Goal: Task Accomplishment & Management: Use online tool/utility

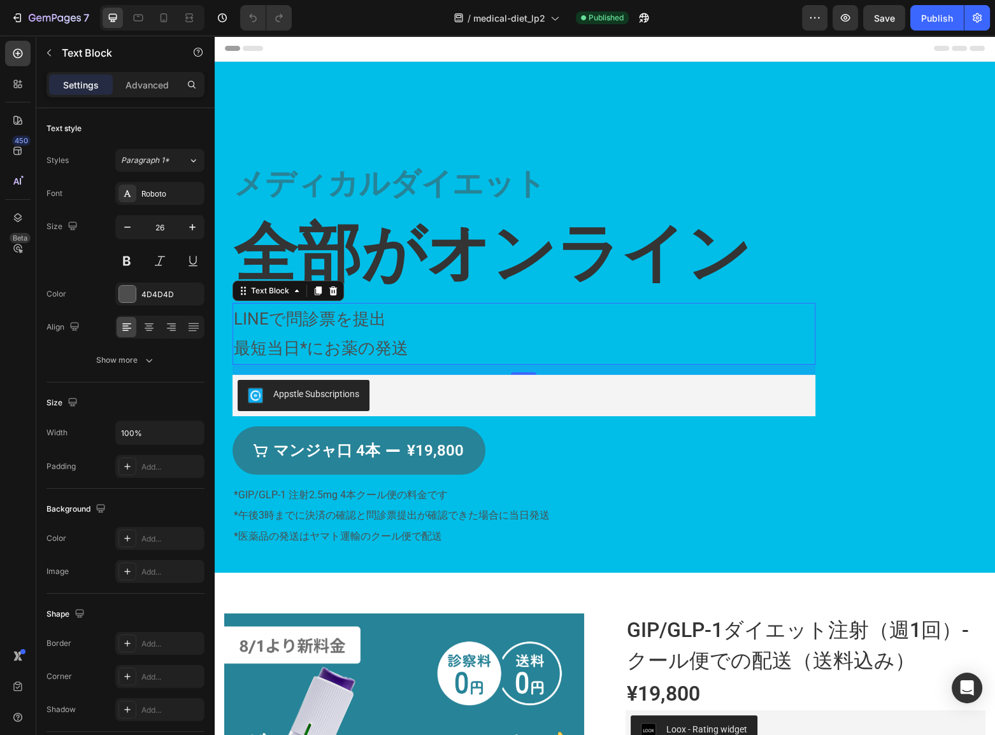
drag, startPoint x: 215, startPoint y: 36, endPoint x: 482, endPoint y: 309, distance: 382.3
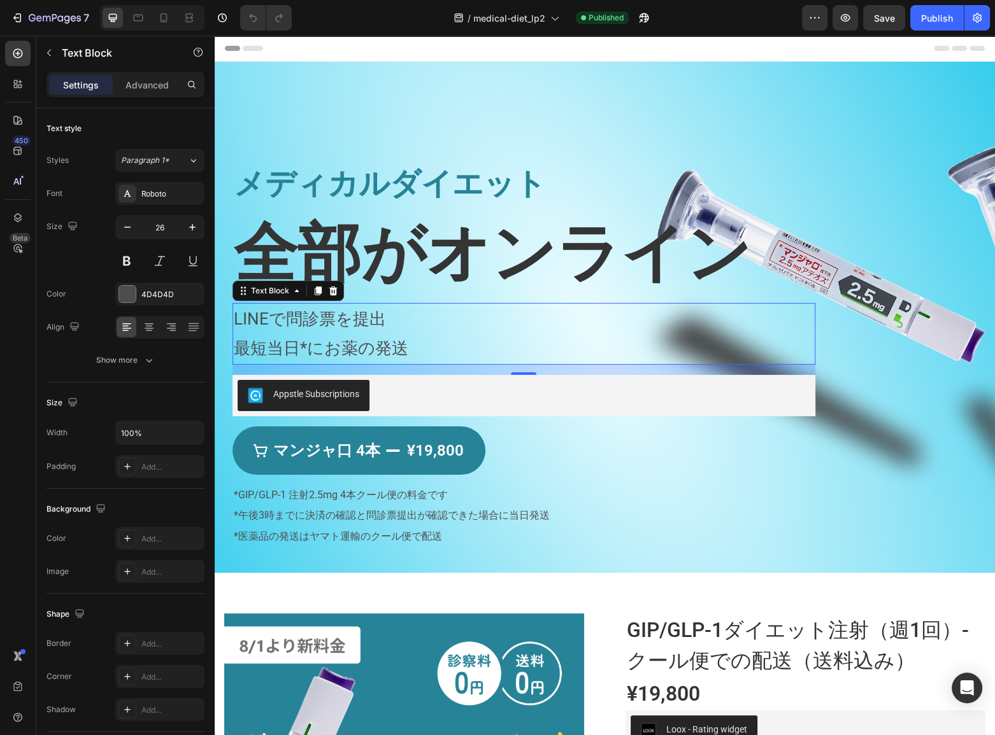
click at [482, 309] on p "LINEで問診票を提出" at bounding box center [524, 319] width 580 height 30
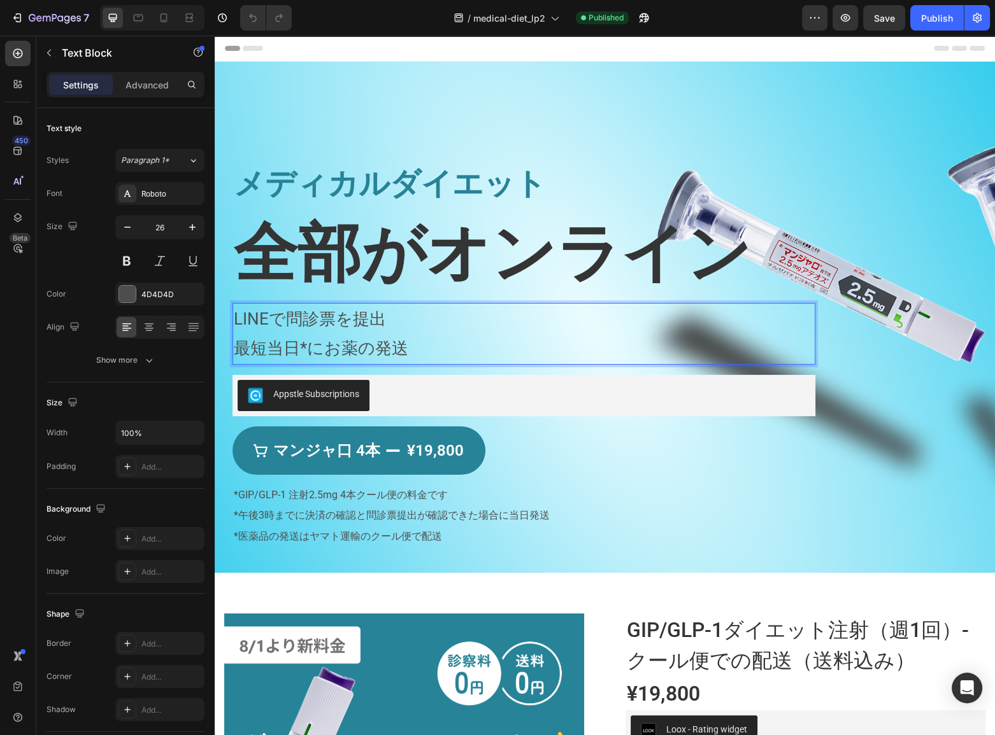
click at [482, 309] on p "LINEで問診票を提出" at bounding box center [524, 319] width 580 height 30
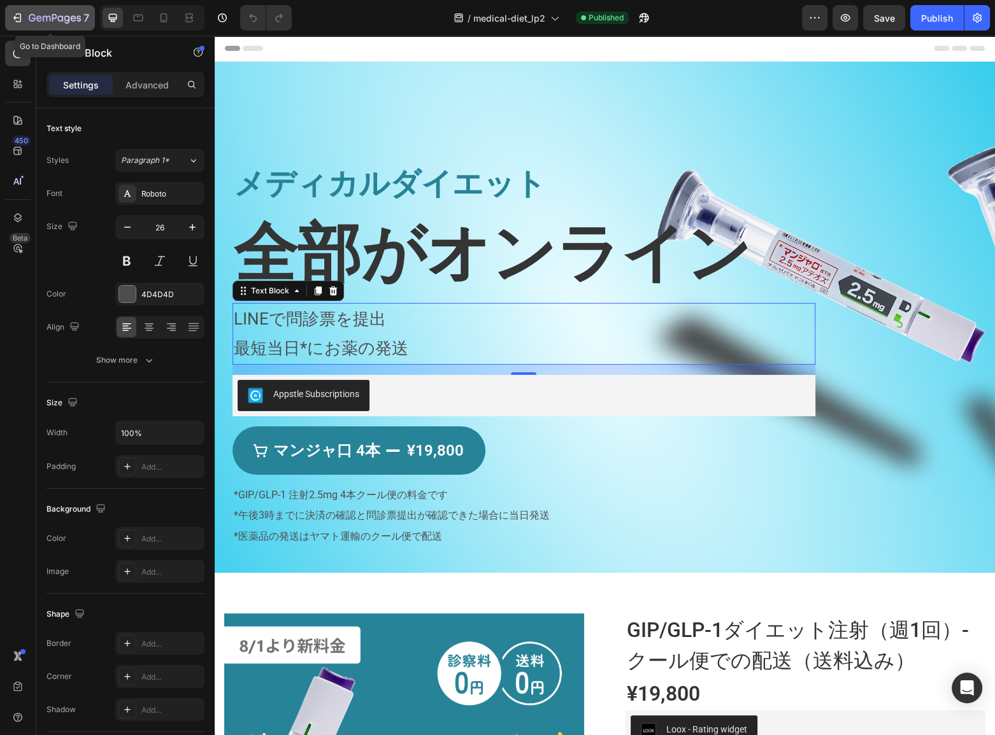
click at [23, 18] on icon "button" at bounding box center [17, 17] width 13 height 13
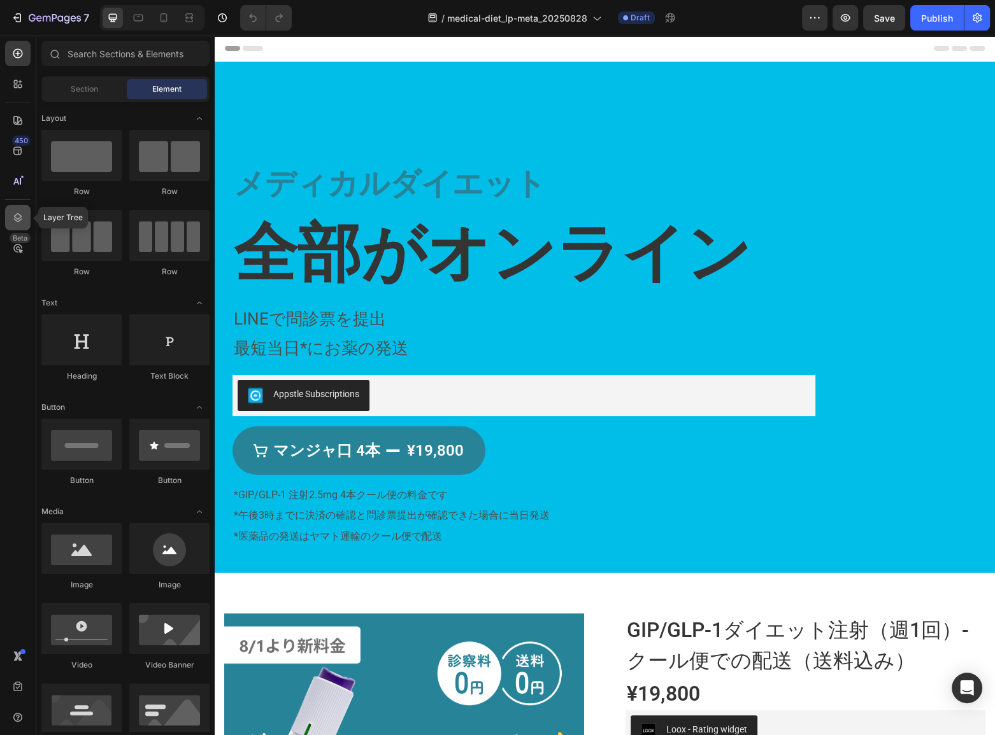
click at [19, 220] on icon at bounding box center [18, 217] width 8 height 9
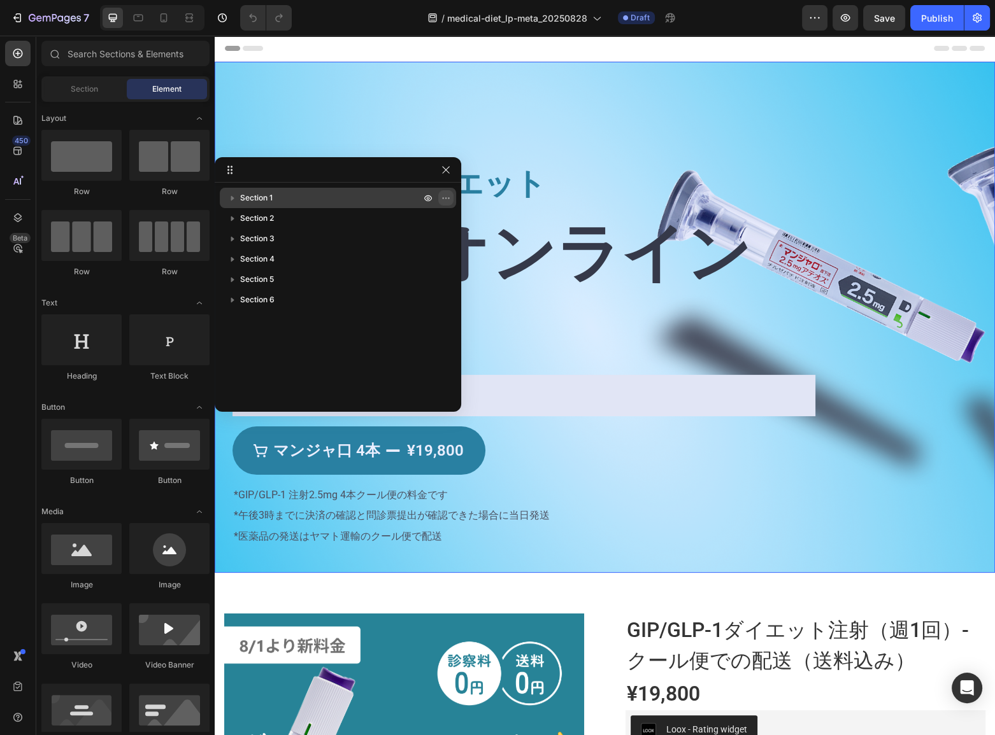
click at [442, 197] on icon "button" at bounding box center [446, 198] width 10 height 10
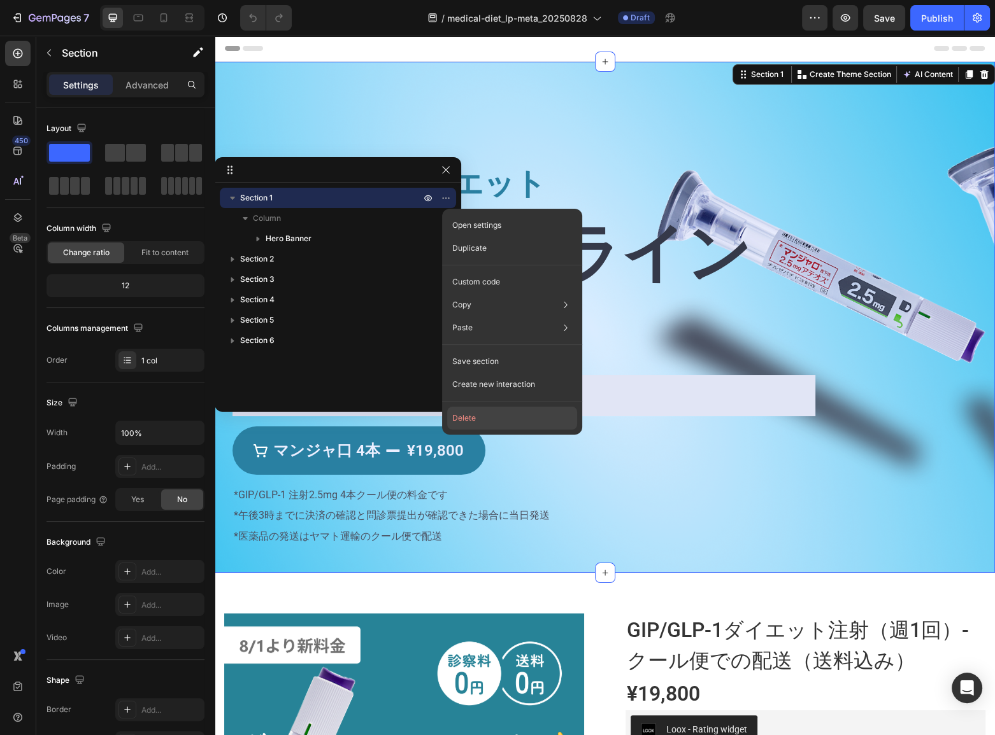
click at [468, 420] on button "Delete" at bounding box center [512, 418] width 130 height 23
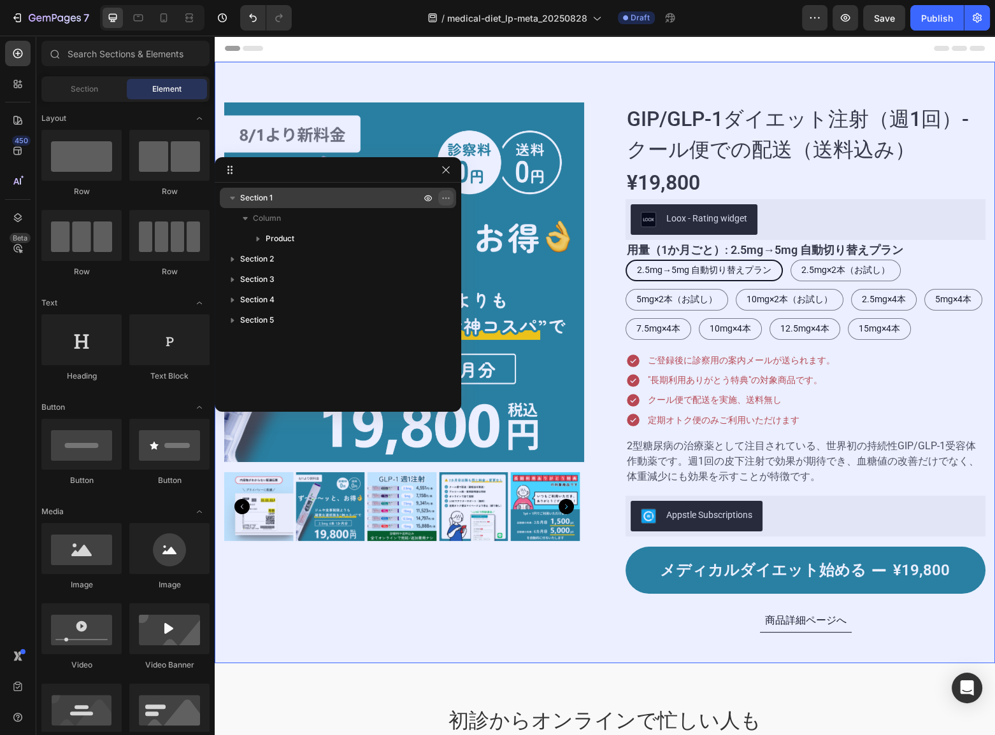
click at [443, 194] on icon "button" at bounding box center [446, 198] width 10 height 10
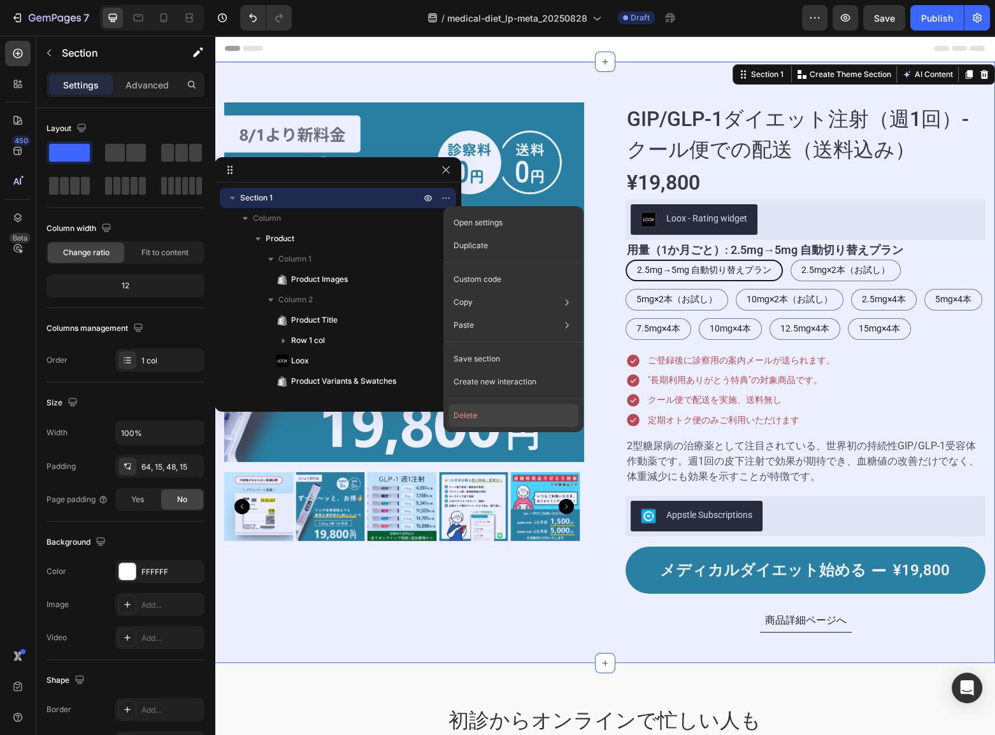
drag, startPoint x: 471, startPoint y: 414, endPoint x: 248, endPoint y: 331, distance: 238.3
click at [471, 414] on button "Delete" at bounding box center [513, 415] width 130 height 23
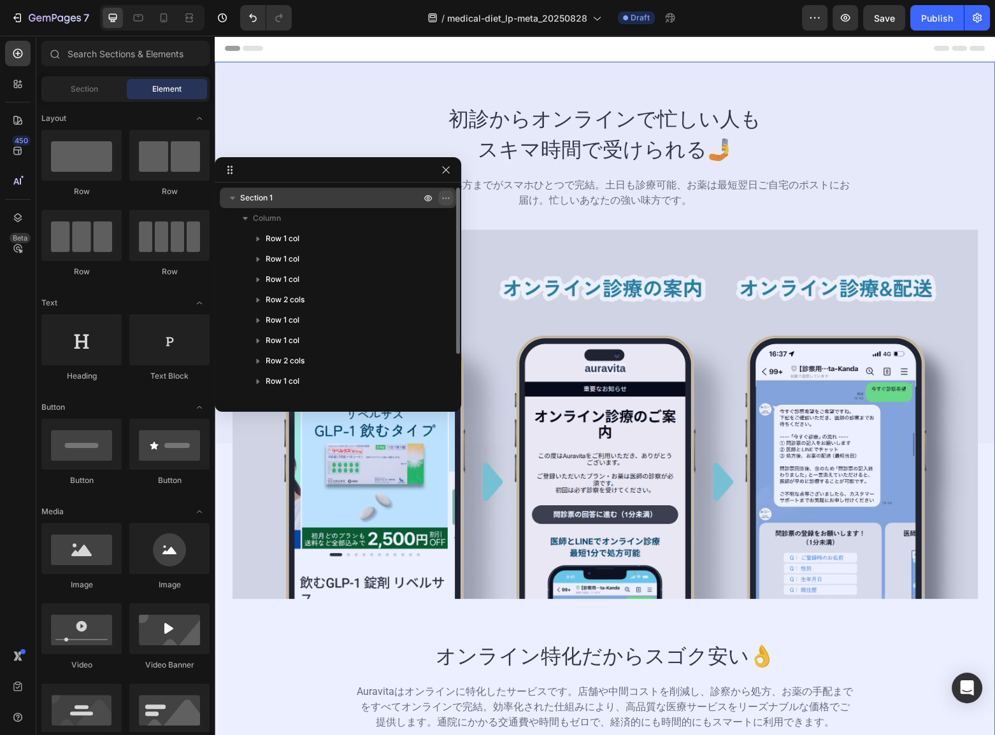
click at [442, 197] on icon "button" at bounding box center [446, 198] width 10 height 10
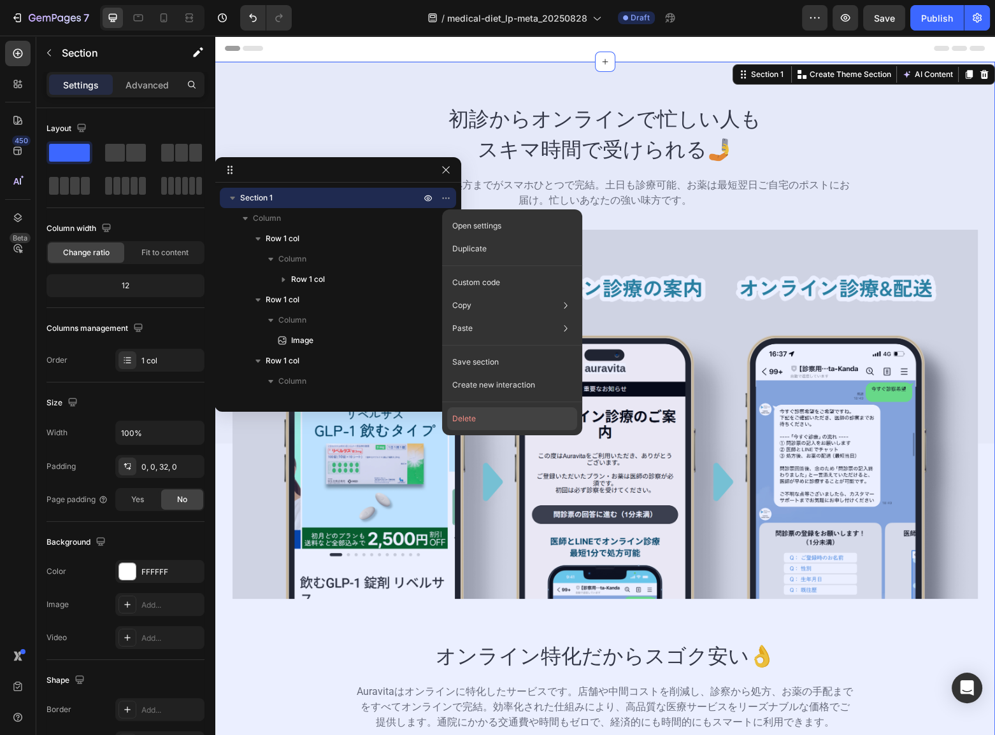
click at [469, 422] on button "Delete" at bounding box center [512, 419] width 130 height 23
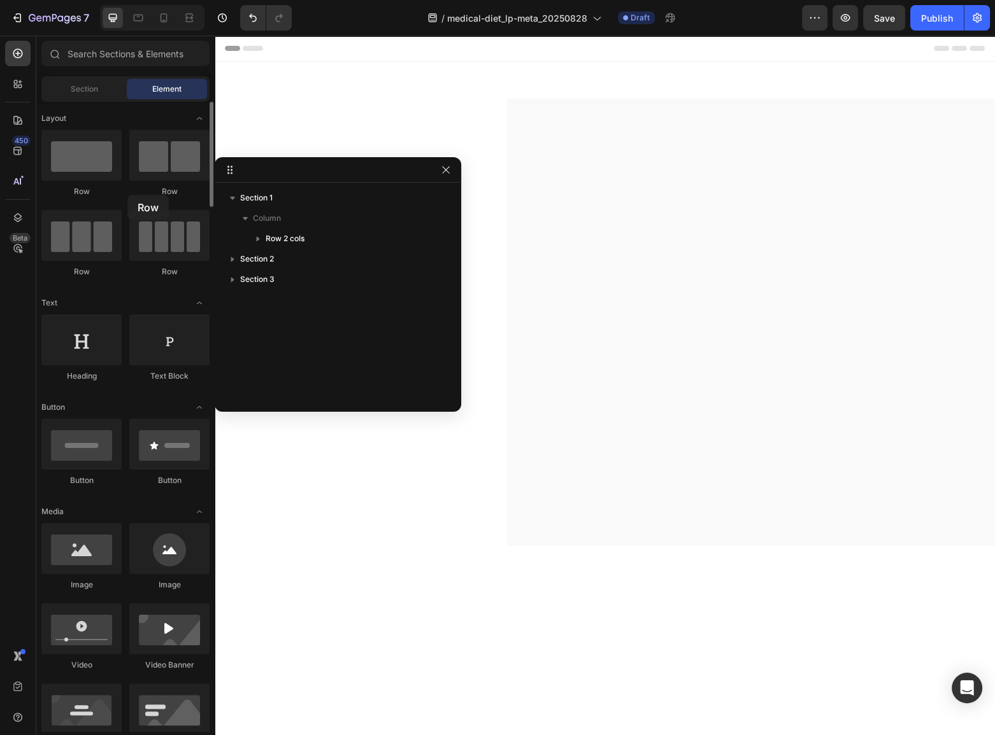
click at [127, 315] on div "Row Row Row Row" at bounding box center [125, 354] width 168 height 79
click at [446, 197] on icon "button" at bounding box center [446, 198] width 10 height 10
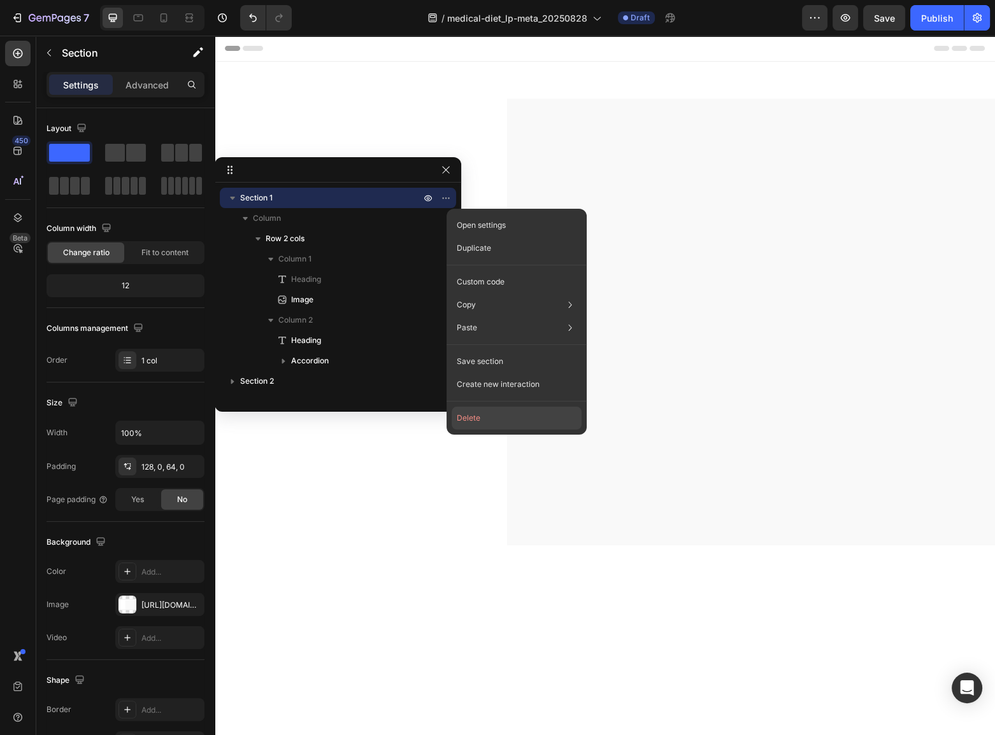
click at [478, 414] on button "Delete" at bounding box center [516, 418] width 130 height 23
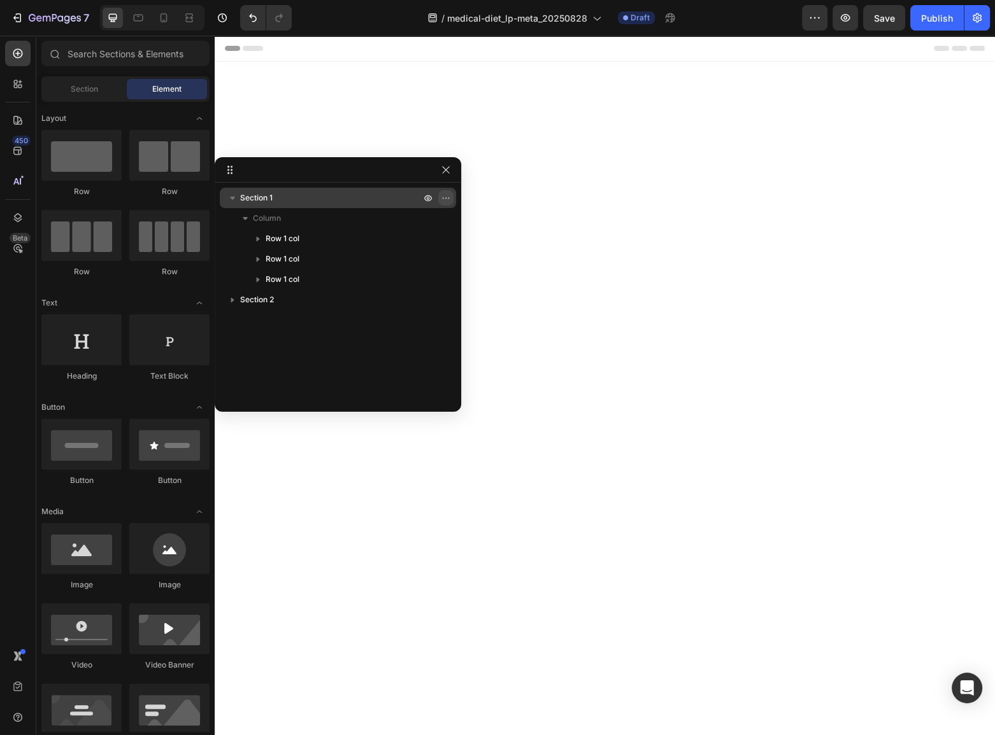
click at [444, 198] on icon "button" at bounding box center [446, 198] width 10 height 10
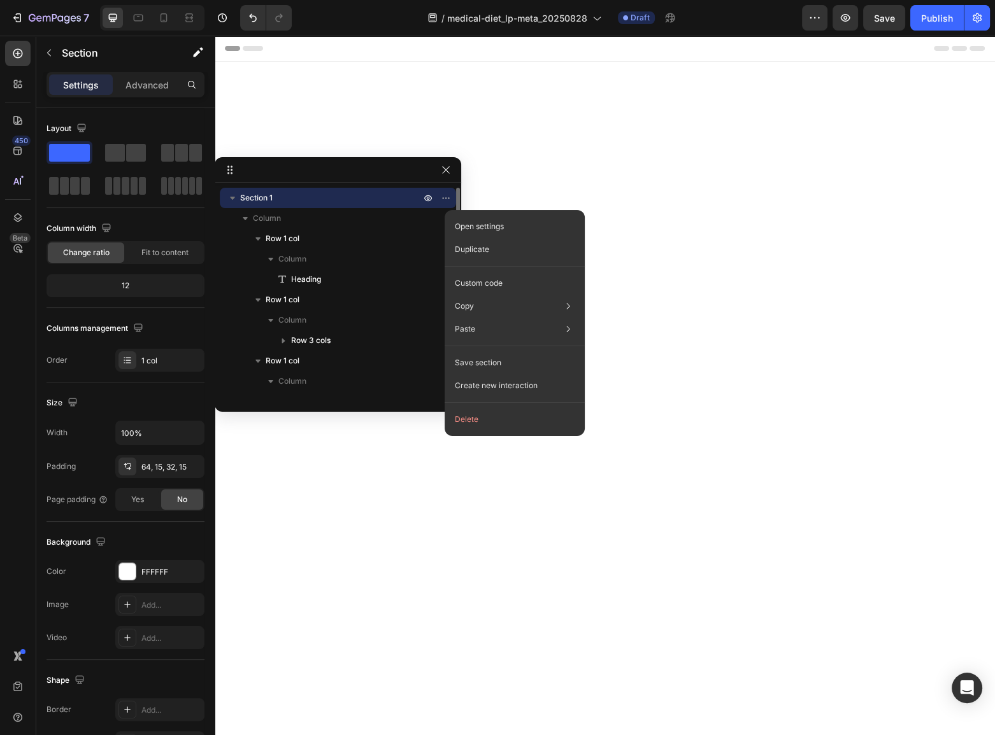
drag, startPoint x: 471, startPoint y: 418, endPoint x: 455, endPoint y: 328, distance: 91.8
click at [471, 418] on button "Delete" at bounding box center [515, 419] width 130 height 23
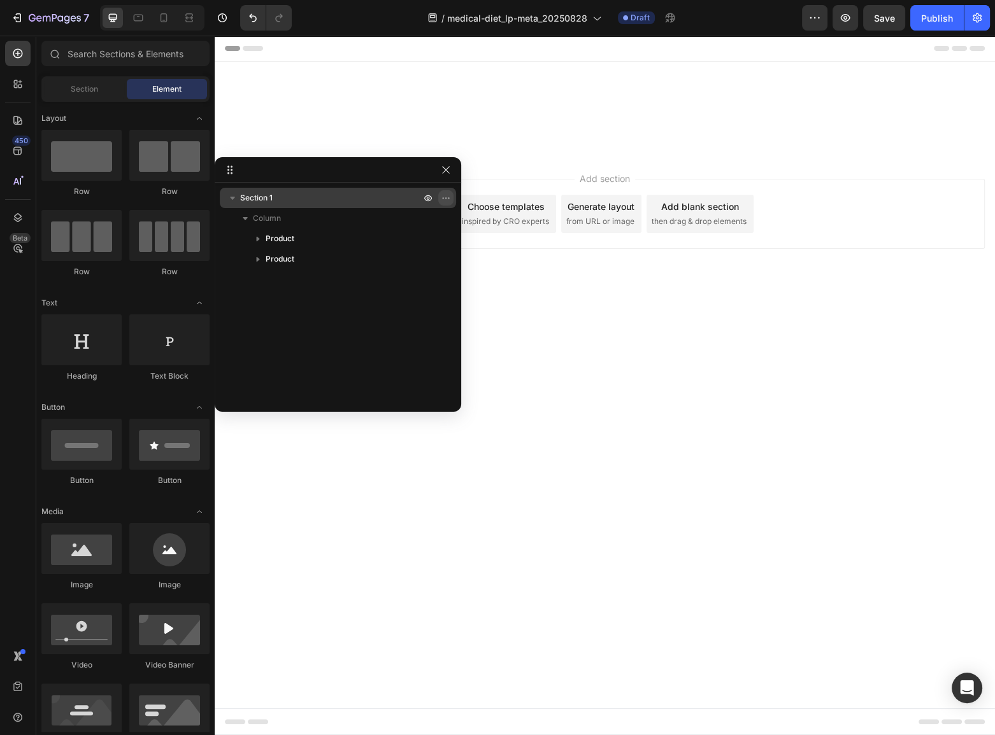
click at [445, 194] on icon "button" at bounding box center [446, 198] width 10 height 10
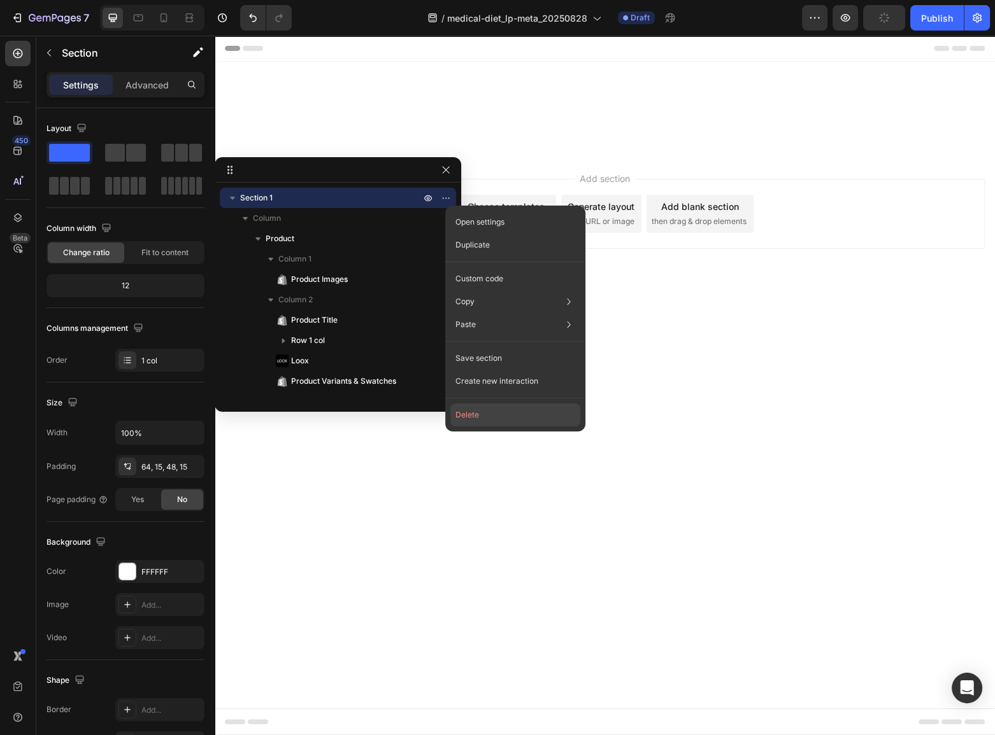
click at [470, 412] on button "Delete" at bounding box center [515, 415] width 130 height 23
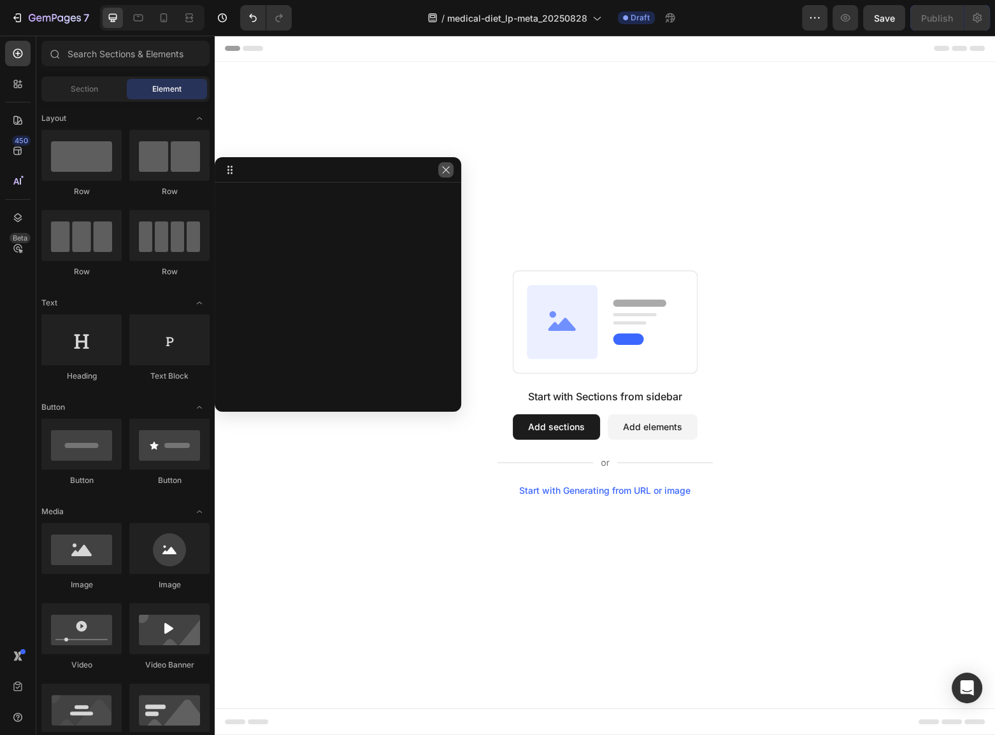
click at [441, 169] on icon "button" at bounding box center [446, 170] width 10 height 10
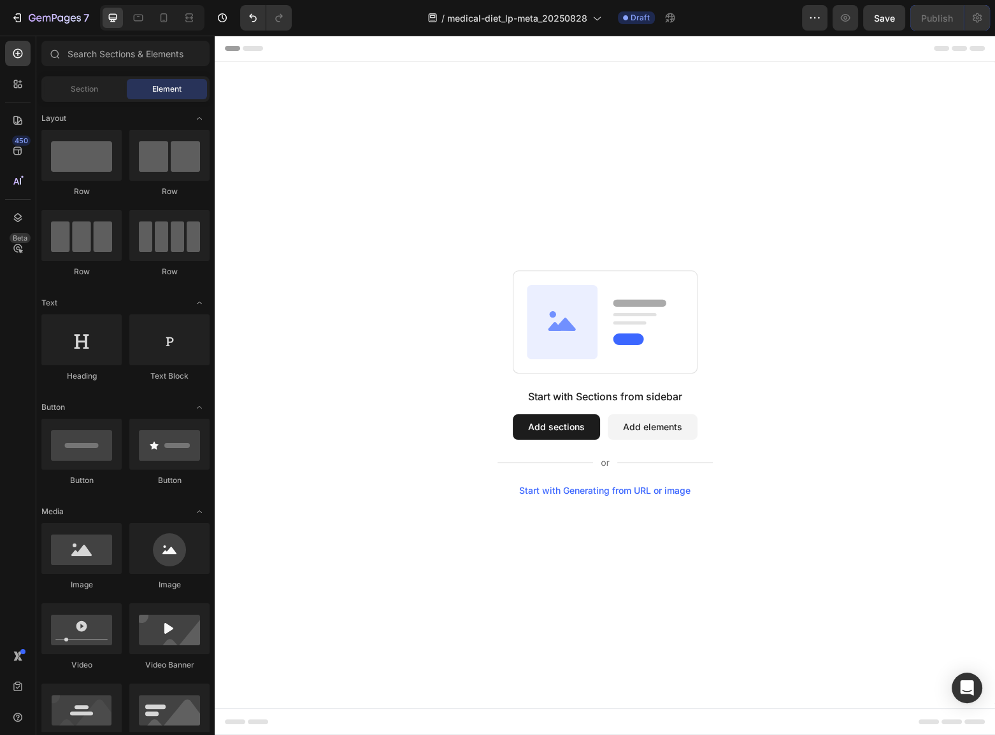
click at [555, 412] on div "Start with Sections from sidebar Add sections Add elements Start with Generatin…" at bounding box center [604, 442] width 215 height 107
click at [550, 424] on button "Add sections" at bounding box center [556, 427] width 87 height 25
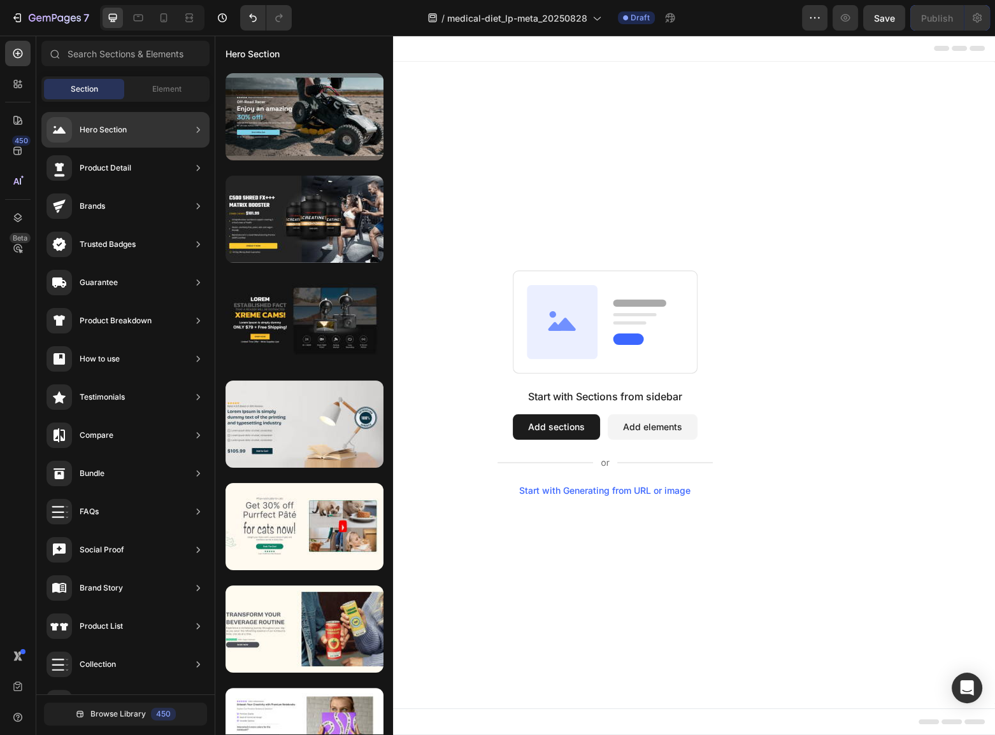
click at [134, 134] on div "Hero Section" at bounding box center [125, 130] width 168 height 36
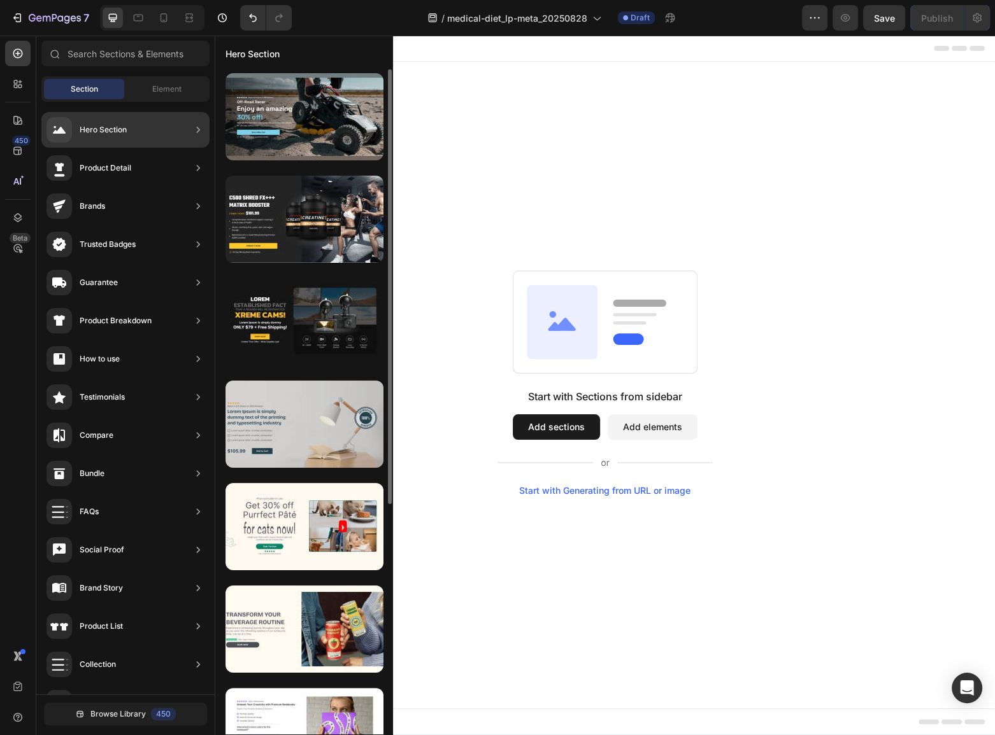
click at [310, 411] on div at bounding box center [304, 424] width 158 height 87
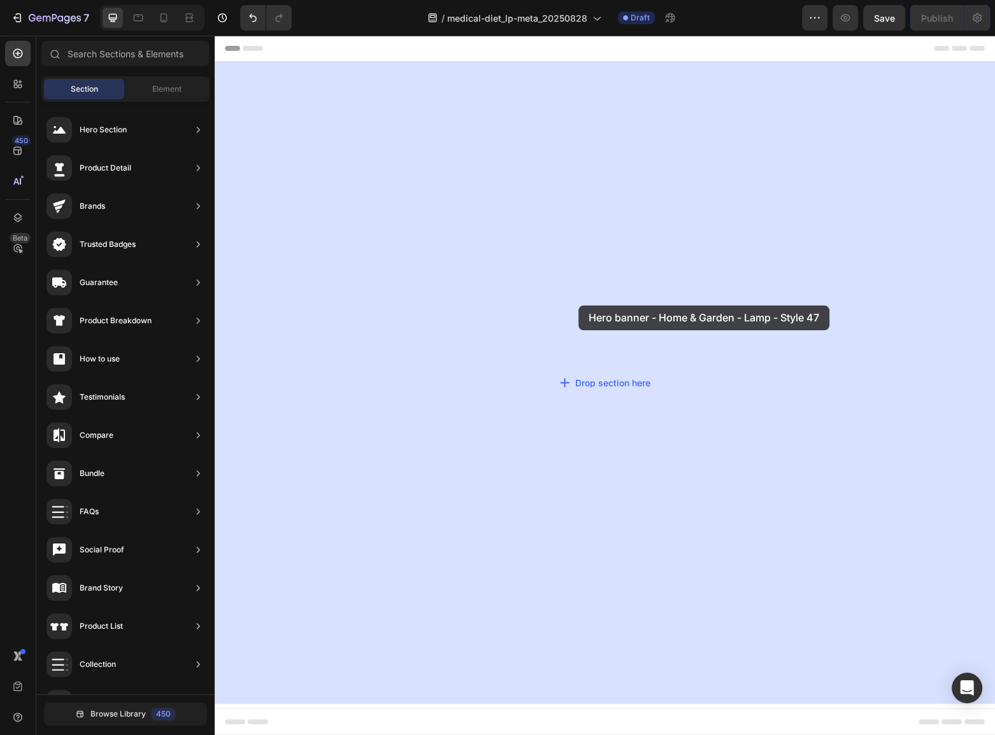
drag, startPoint x: 548, startPoint y: 450, endPoint x: 578, endPoint y: 306, distance: 147.0
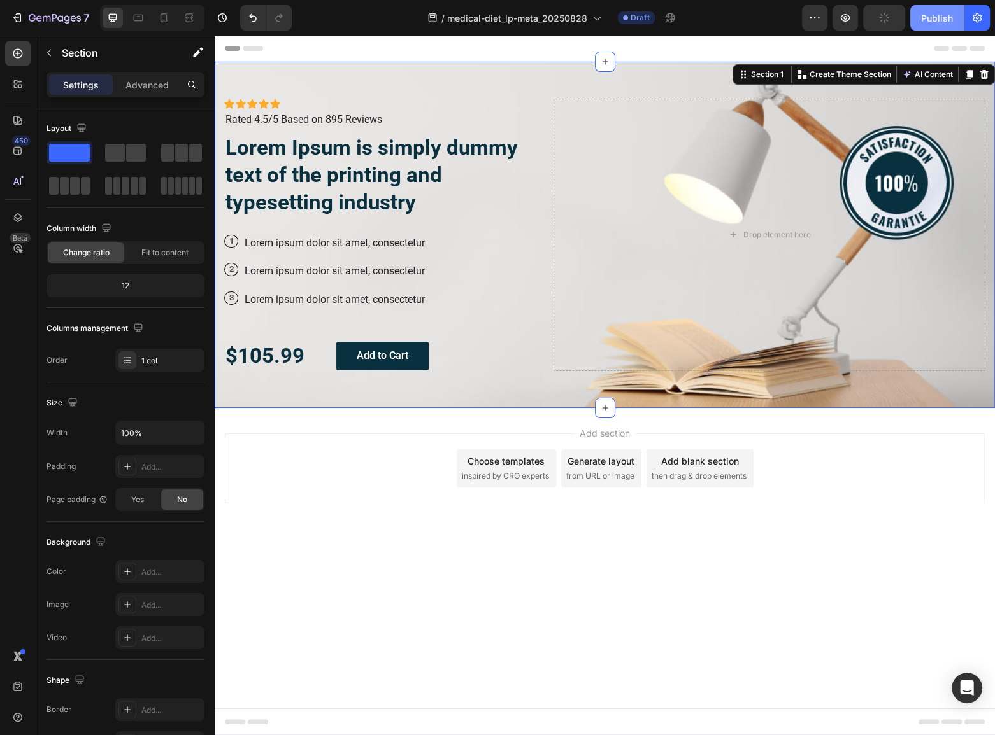
click at [935, 17] on div "Publish" at bounding box center [937, 17] width 32 height 13
click at [979, 15] on icon "button" at bounding box center [976, 18] width 9 height 10
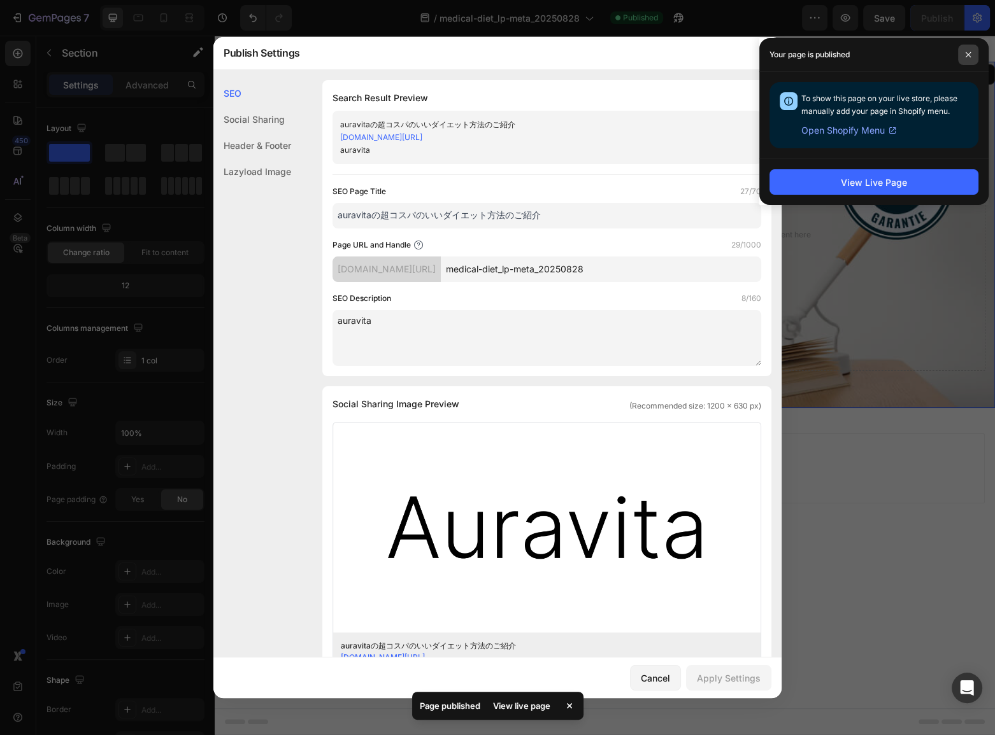
click at [962, 58] on span at bounding box center [968, 55] width 20 height 20
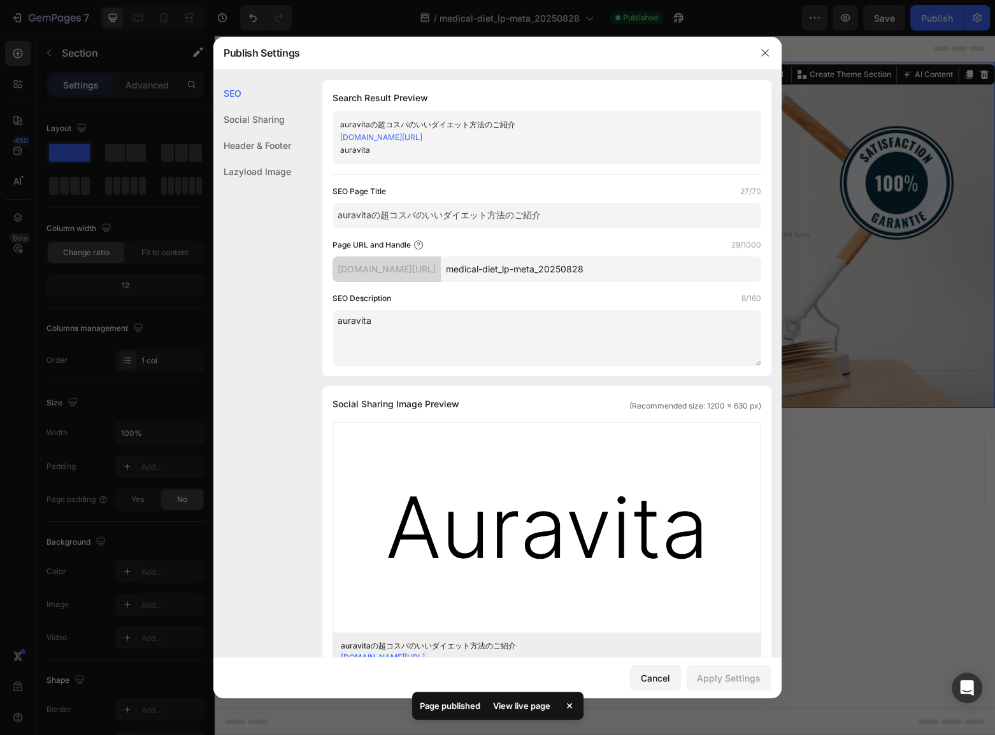
drag, startPoint x: 380, startPoint y: 215, endPoint x: 320, endPoint y: 206, distance: 60.5
click at [320, 206] on div "SEO Search Result Preview auravitaの超コスパのいいダイエット方法のご紹介 [DOMAIN_NAME][URL] auravi…" at bounding box center [497, 587] width 568 height 1014
click at [444, 220] on input "auravitaの超コスパのいいダイエット方法のご紹介" at bounding box center [546, 215] width 429 height 25
click at [406, 325] on textarea "auravita" at bounding box center [546, 338] width 429 height 56
click at [460, 217] on input "auravitaの超コスパのいいダイエット方法のご紹介" at bounding box center [546, 215] width 429 height 25
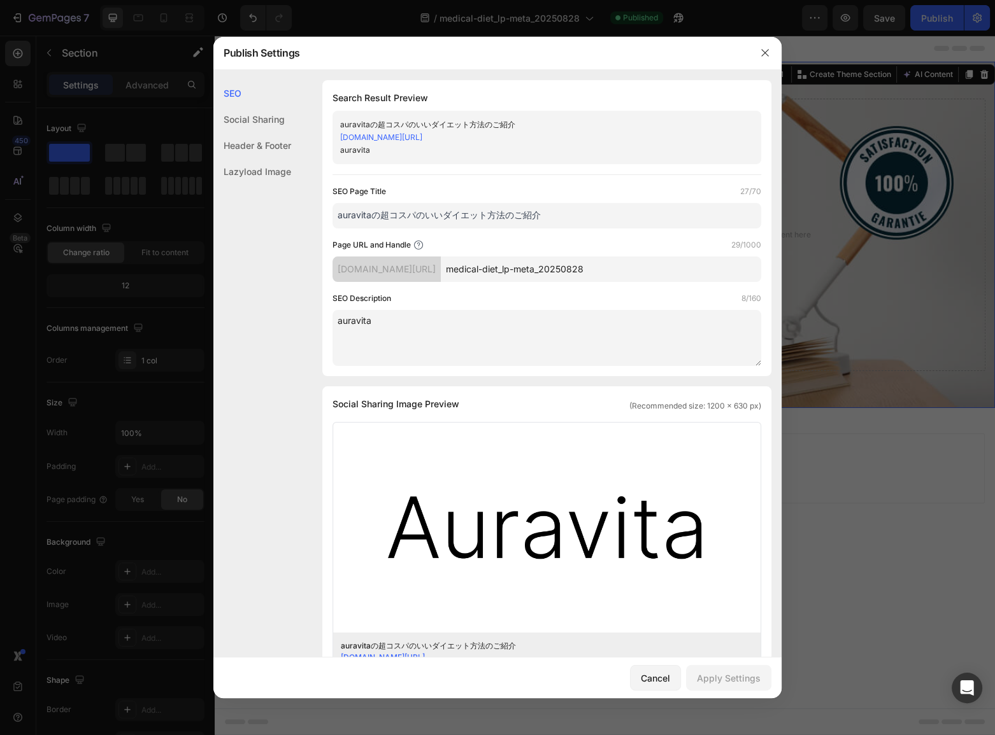
drag, startPoint x: 394, startPoint y: 332, endPoint x: 309, endPoint y: 318, distance: 85.3
click at [309, 318] on div "SEO Search Result Preview auravitaの超コスパのいいダイエット方法のご紹介 [DOMAIN_NAME][URL] auravi…" at bounding box center [497, 587] width 568 height 1014
paste textarea "の超コスパのいいダイエット方法のご紹介"
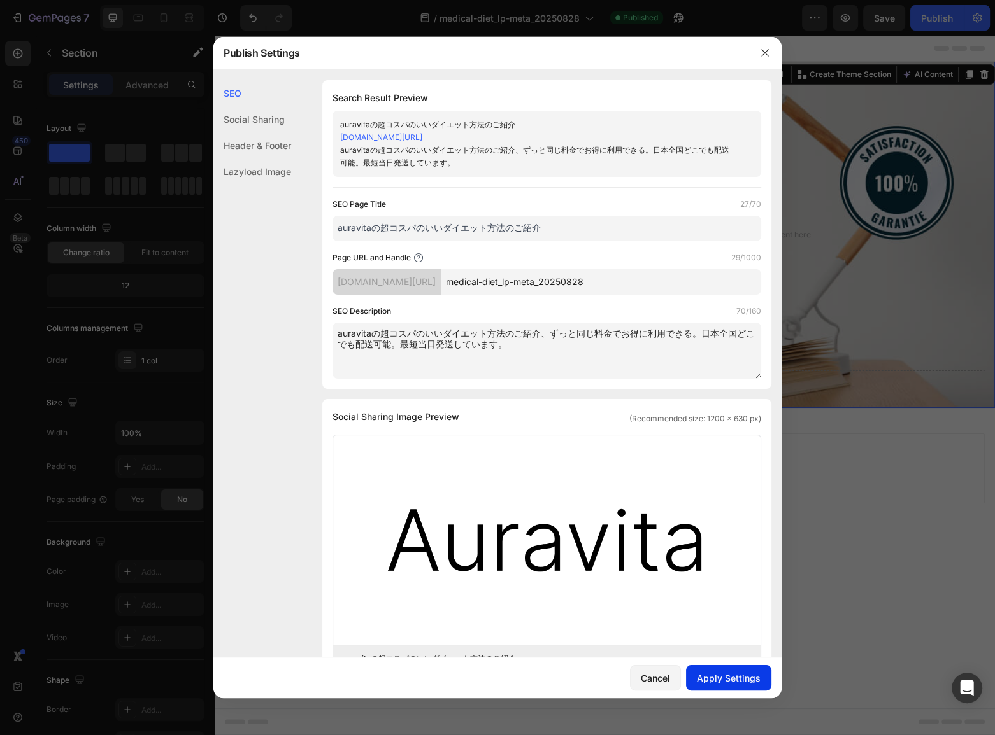
type textarea "auravitaの超コスパのいいダイエット方法のご紹介、ずっと同じ料金でお得に利用できる。日本全国どこでも配送可能。最短当日発送しています。"
click at [717, 676] on div "Apply Settings" at bounding box center [729, 678] width 64 height 13
click at [760, 55] on icon "button" at bounding box center [765, 53] width 10 height 10
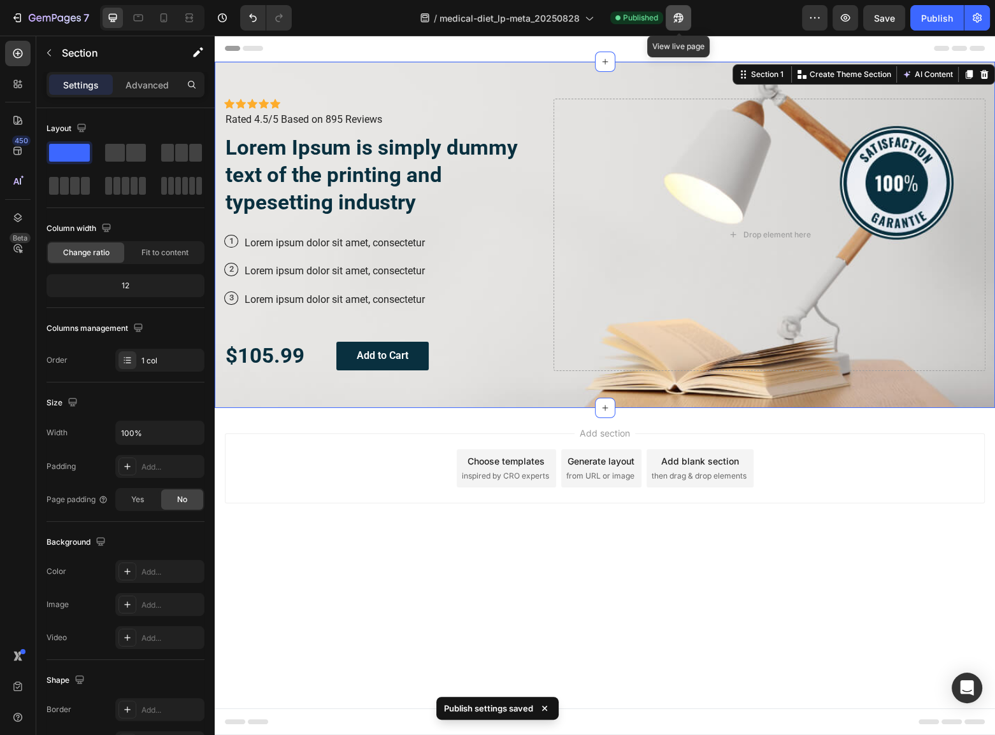
click at [676, 20] on icon "button" at bounding box center [674, 20] width 3 height 3
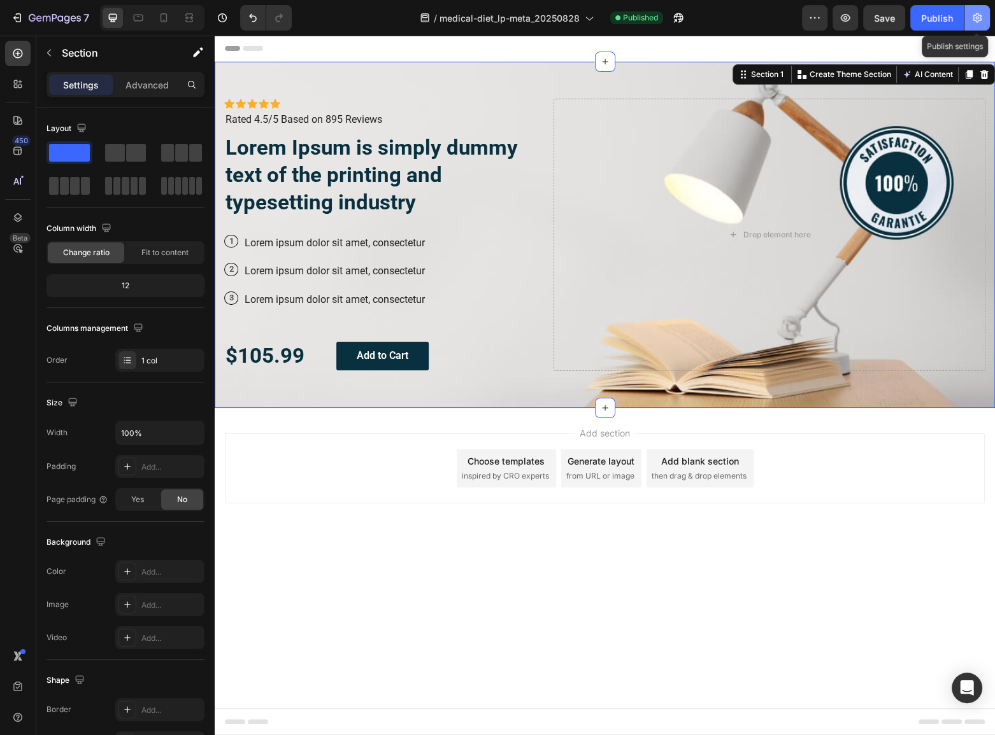
click at [969, 25] on button "button" at bounding box center [976, 17] width 25 height 25
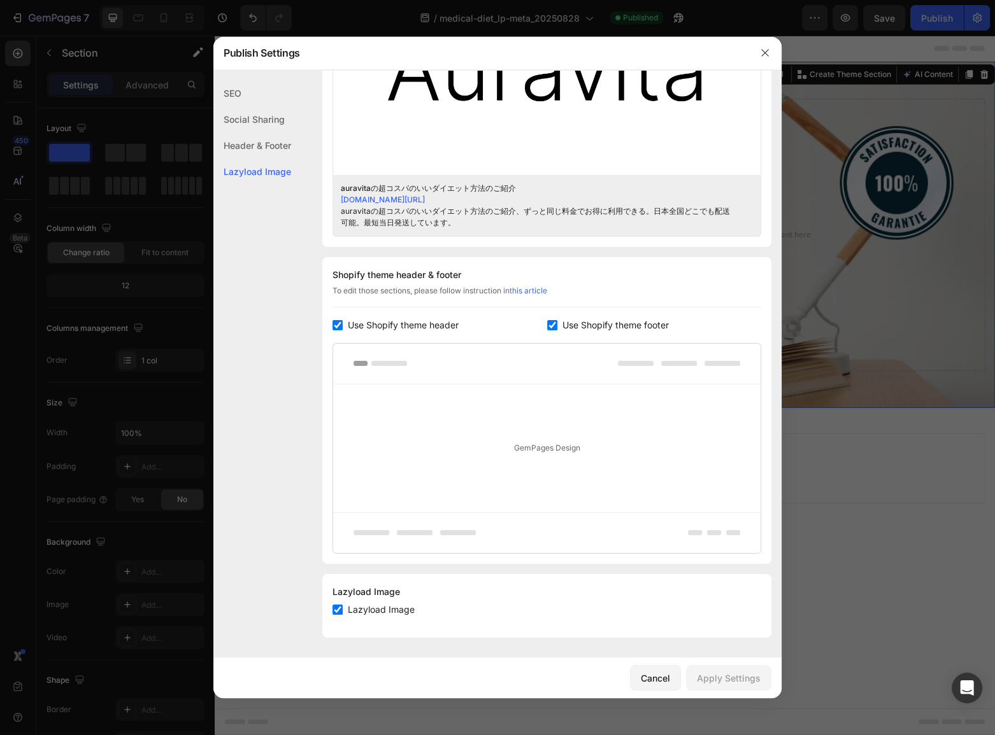
drag, startPoint x: 435, startPoint y: 322, endPoint x: 487, endPoint y: 331, distance: 53.0
click at [435, 323] on span "Use Shopify theme header" at bounding box center [403, 325] width 111 height 15
checkbox input "false"
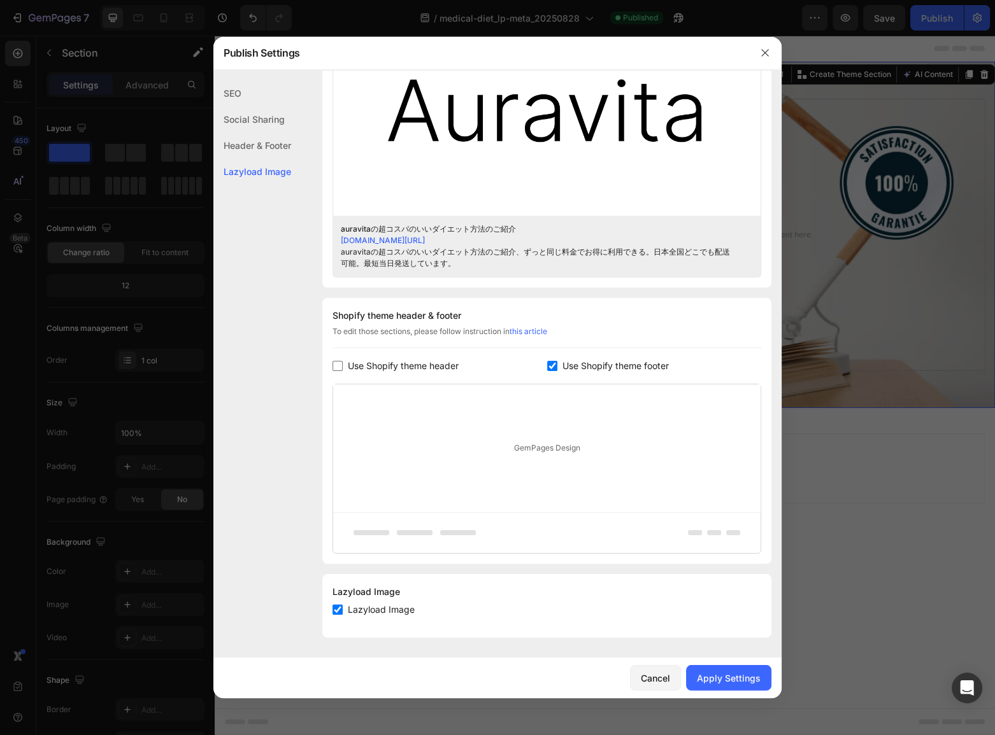
click at [597, 357] on div "Shopify theme header & footer To edit those sections, please follow instruction…" at bounding box center [546, 431] width 449 height 266
click at [603, 365] on span "Use Shopify theme footer" at bounding box center [615, 365] width 106 height 15
checkbox input "false"
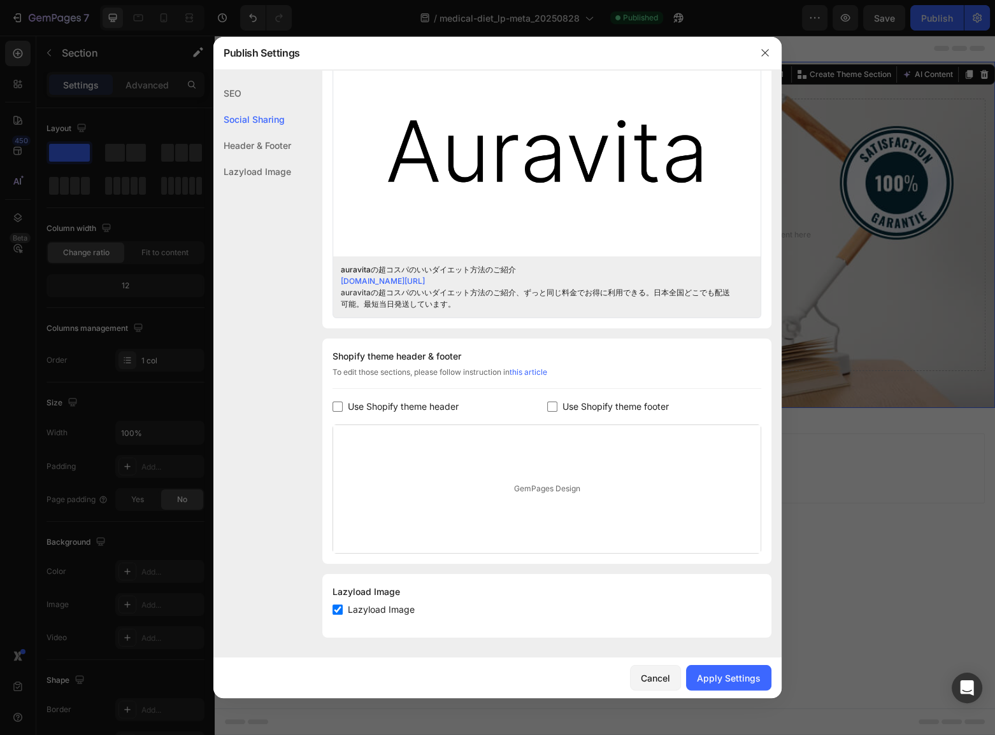
scroll to position [389, 0]
click at [724, 681] on div "Apply Settings" at bounding box center [729, 678] width 64 height 13
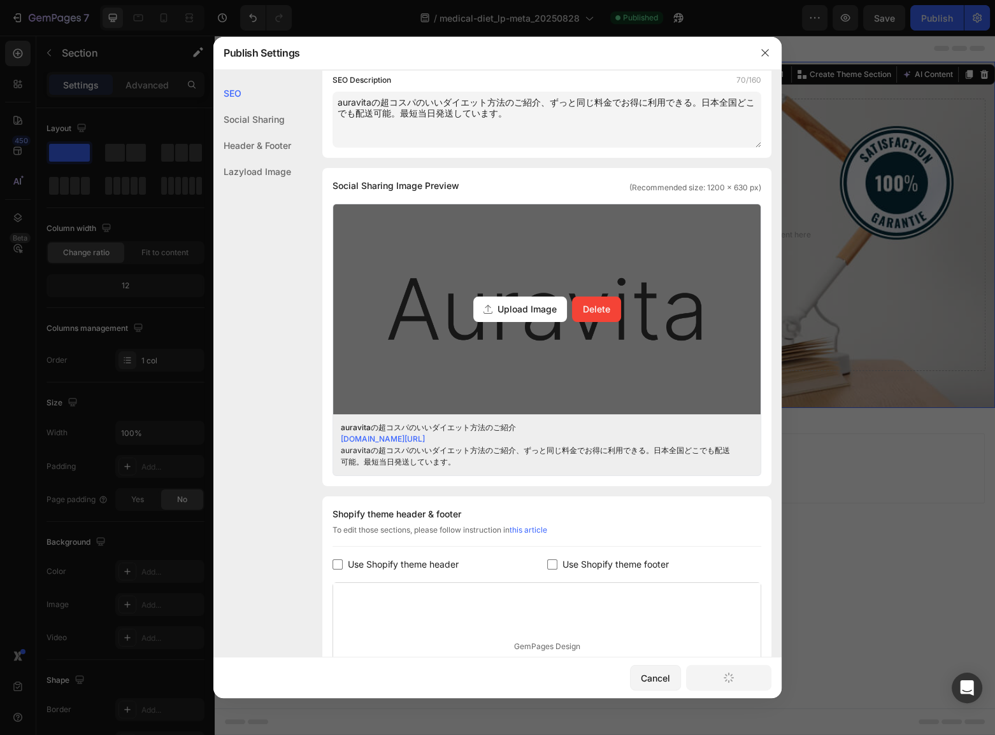
scroll to position [0, 0]
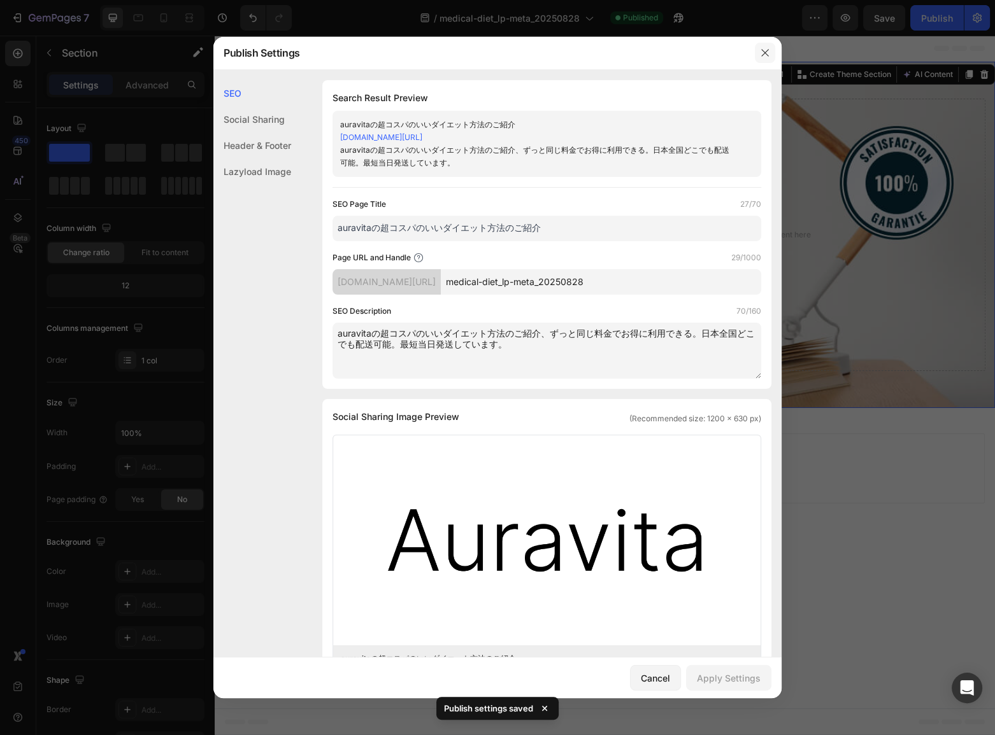
click at [762, 55] on icon "button" at bounding box center [765, 53] width 10 height 10
